Goal: Check status: Check status

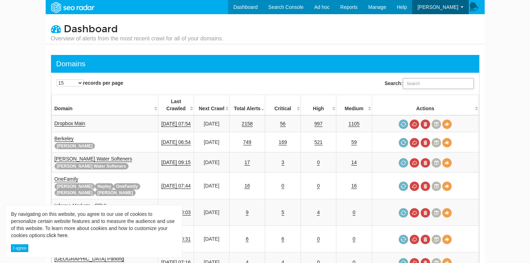
click at [429, 83] on input "Search:" at bounding box center [438, 83] width 71 height 11
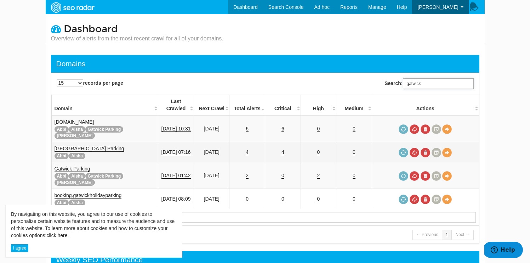
type input "gatwick"
click at [91, 145] on link "Gatwick Airport Parking" at bounding box center [90, 148] width 70 height 6
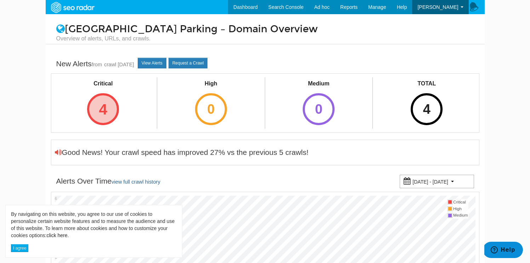
click at [111, 108] on div "4" at bounding box center [103, 109] width 32 height 32
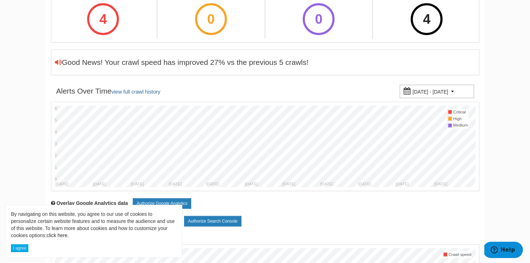
scroll to position [244, 0]
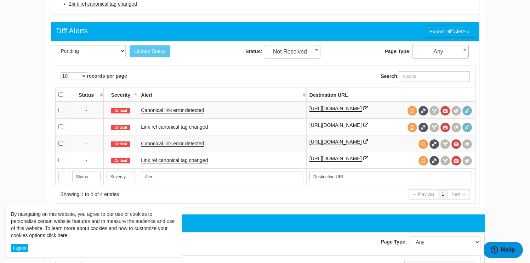
scroll to position [283, 0]
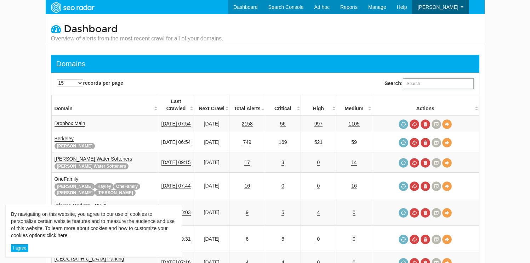
click at [418, 86] on input "Search:" at bounding box center [438, 83] width 71 height 11
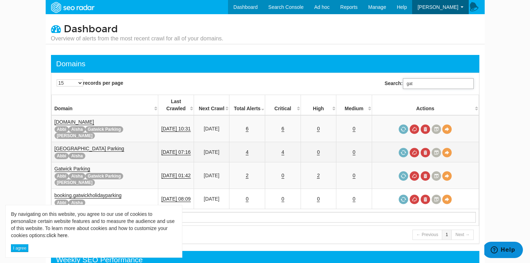
type input "gat"
click at [103, 145] on link "Gatwick Airport Parking" at bounding box center [90, 148] width 70 height 6
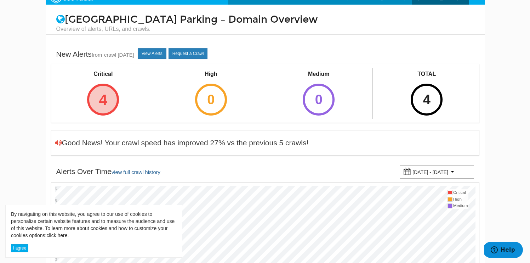
scroll to position [11, 0]
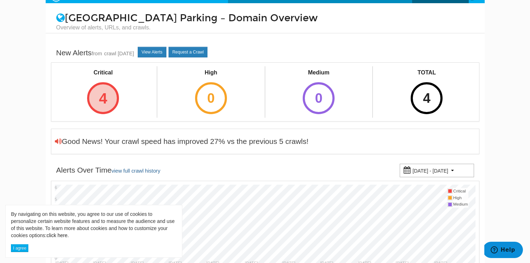
click at [103, 105] on div "4" at bounding box center [103, 98] width 32 height 32
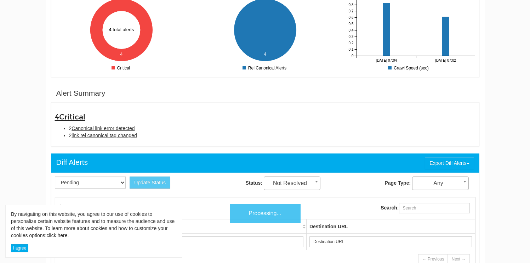
scroll to position [231, 0]
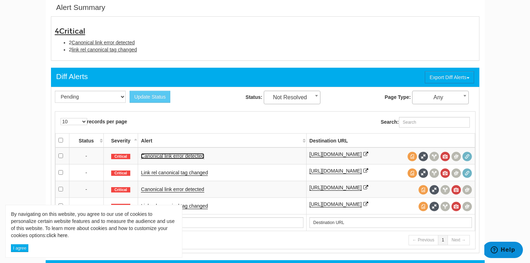
click at [168, 158] on link "Canonical link error detected" at bounding box center [172, 156] width 63 height 6
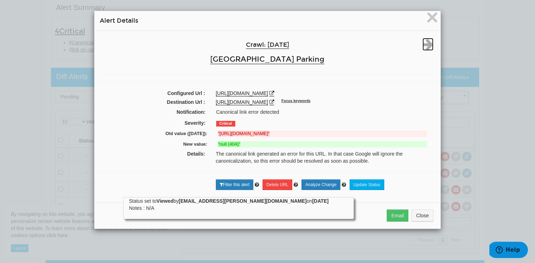
click at [423, 46] on icon at bounding box center [428, 44] width 11 height 13
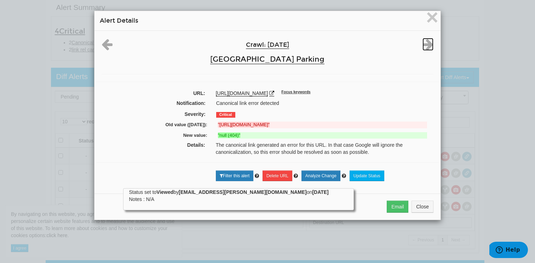
click at [423, 46] on icon at bounding box center [428, 44] width 11 height 13
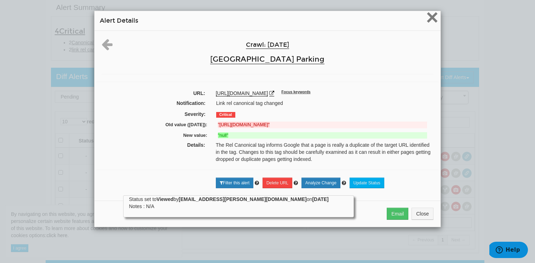
click at [430, 28] on span "×" at bounding box center [432, 17] width 12 height 24
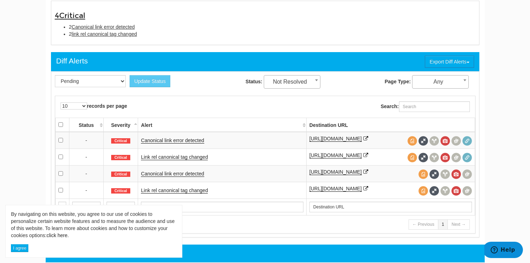
scroll to position [400, 0]
